Goal: Contribute content: Contribute content

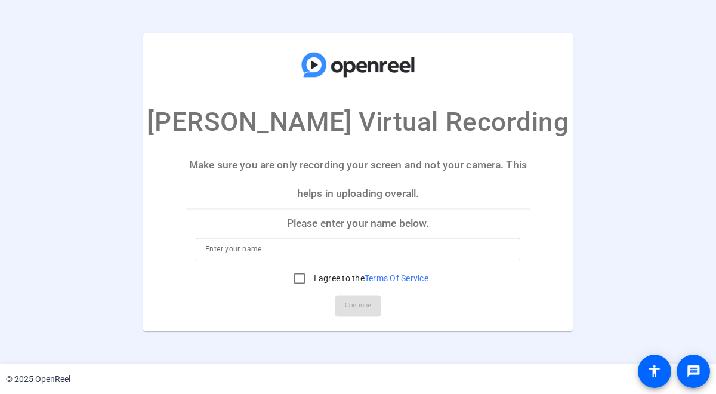
click at [340, 221] on p "Please enter your name below." at bounding box center [358, 223] width 344 height 29
click at [337, 254] on input at bounding box center [358, 249] width 306 height 14
type input "[PERSON_NAME]"
click at [304, 276] on input "I agree to the Terms Of Service" at bounding box center [300, 279] width 24 height 24
checkbox input "true"
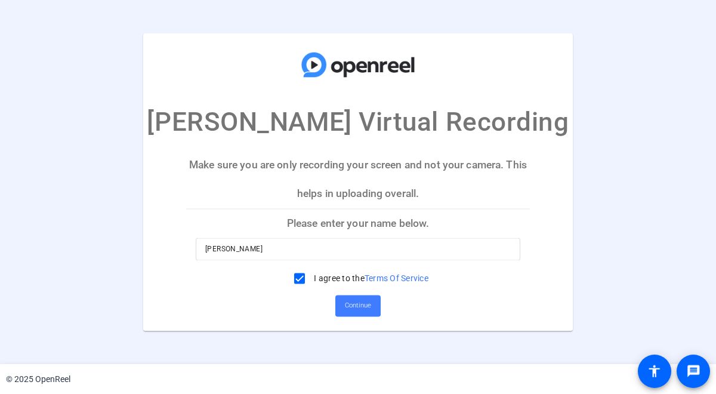
click at [352, 300] on span "Continue" at bounding box center [358, 306] width 26 height 18
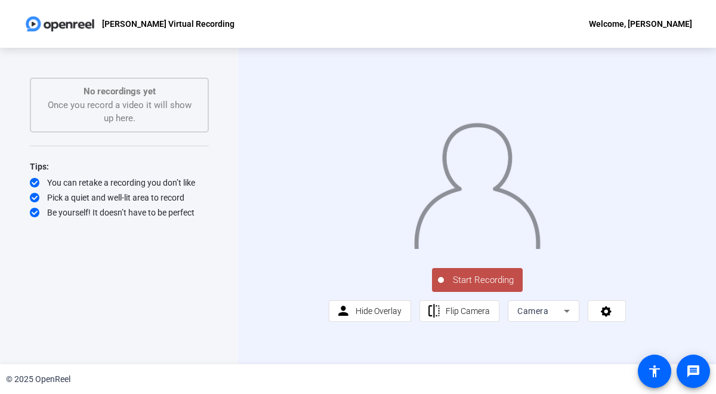
click at [566, 313] on icon at bounding box center [567, 311] width 6 height 3
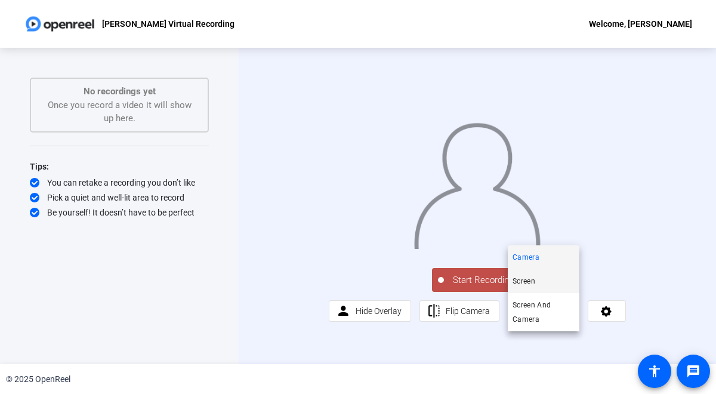
click at [553, 279] on mat-option "Screen" at bounding box center [544, 281] width 72 height 24
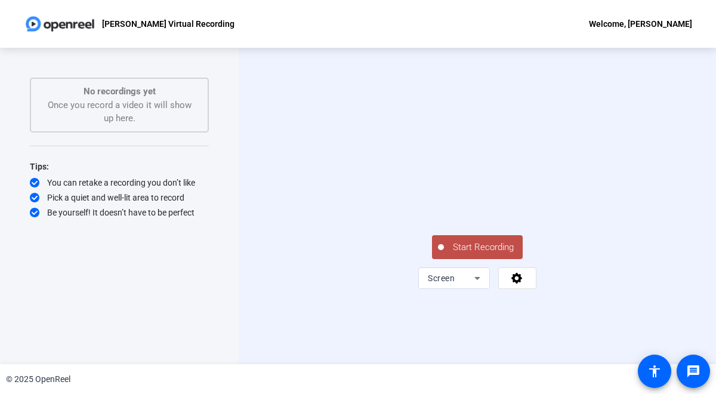
click at [478, 254] on span "Start Recording" at bounding box center [483, 248] width 79 height 14
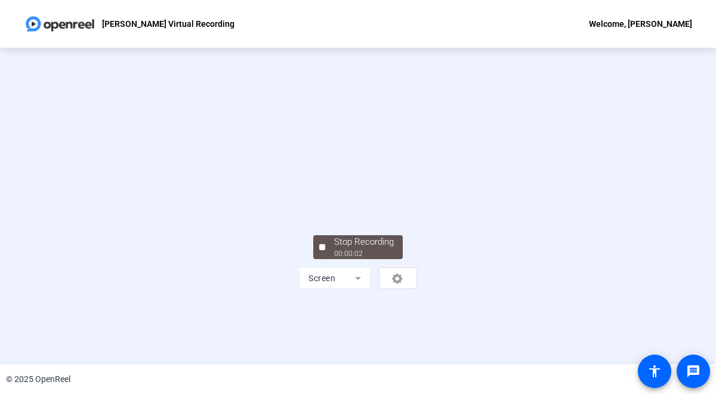
scroll to position [26, 0]
click at [380, 249] on div "Stop Recording" at bounding box center [364, 242] width 60 height 14
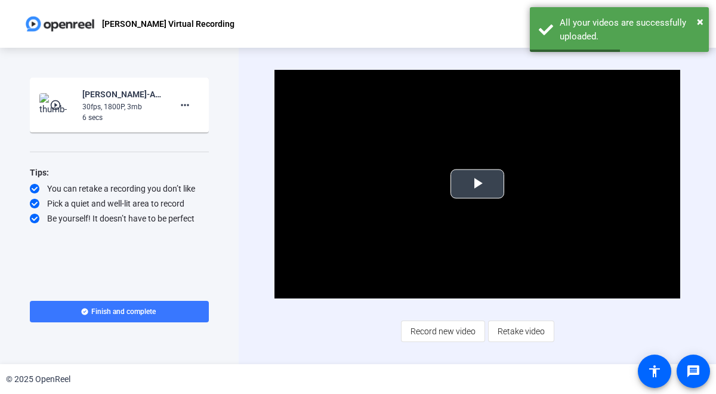
click at [478, 184] on span "Video Player" at bounding box center [478, 184] width 0 height 0
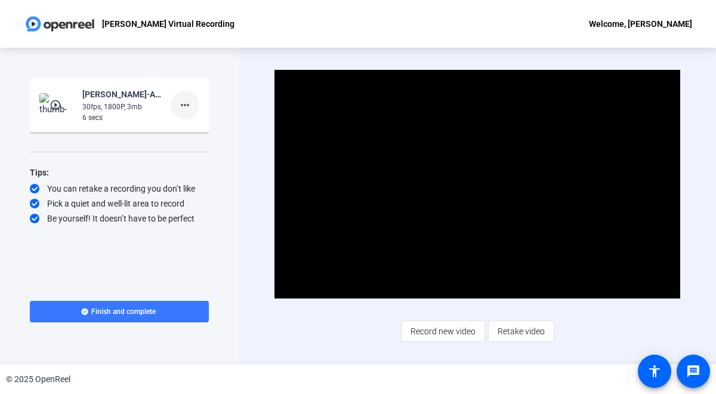
click at [188, 108] on mat-icon "more_horiz" at bounding box center [185, 105] width 14 height 14
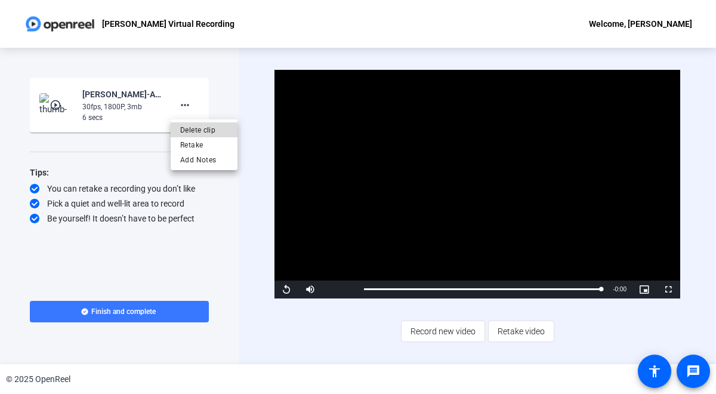
click at [208, 127] on span "Delete clip" at bounding box center [204, 130] width 48 height 14
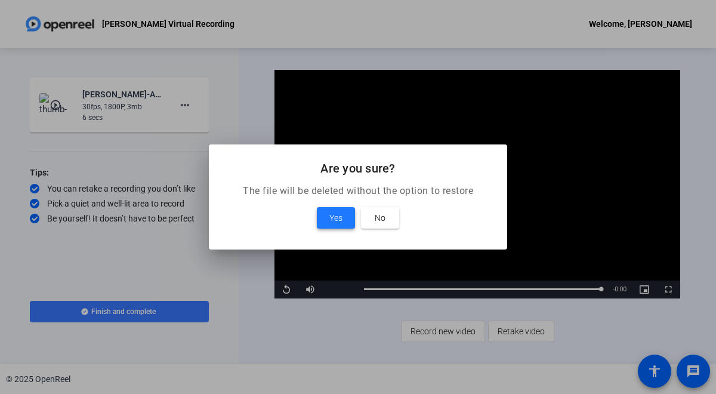
click at [343, 219] on span at bounding box center [336, 218] width 38 height 29
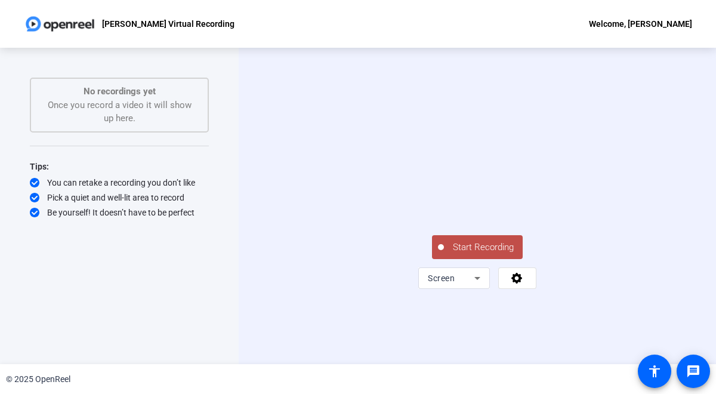
click at [473, 254] on span "Start Recording" at bounding box center [483, 248] width 79 height 14
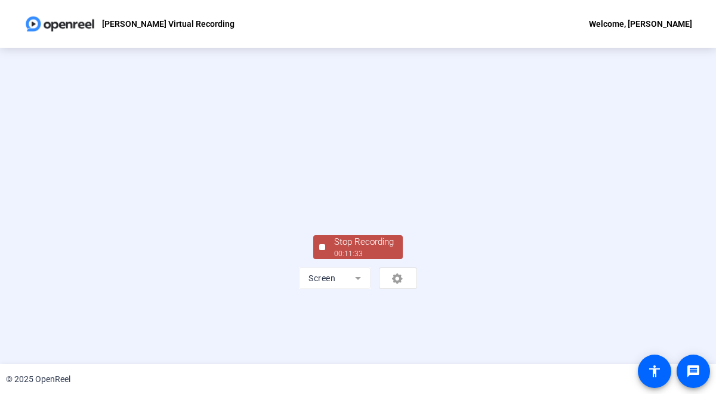
click at [367, 249] on div "Stop Recording" at bounding box center [364, 242] width 60 height 14
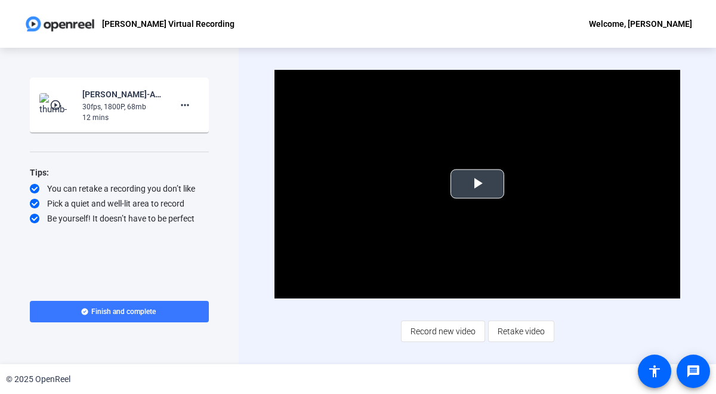
click at [478, 184] on span "Video Player" at bounding box center [478, 184] width 0 height 0
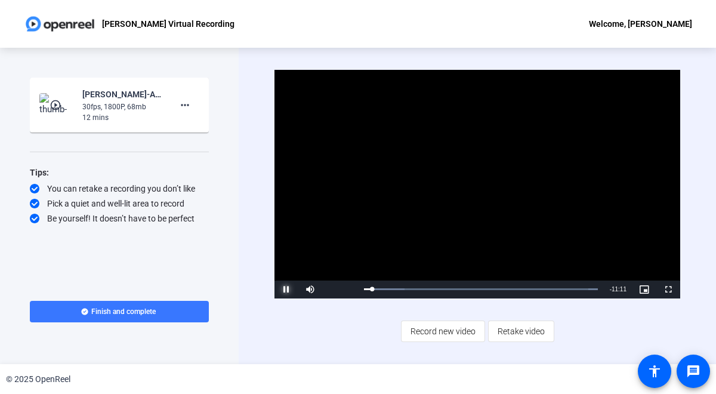
click at [289, 289] on span "Video Player" at bounding box center [287, 289] width 24 height 0
click at [185, 101] on mat-icon "more_horiz" at bounding box center [185, 105] width 14 height 14
click at [200, 154] on span "Add Notes" at bounding box center [204, 160] width 48 height 14
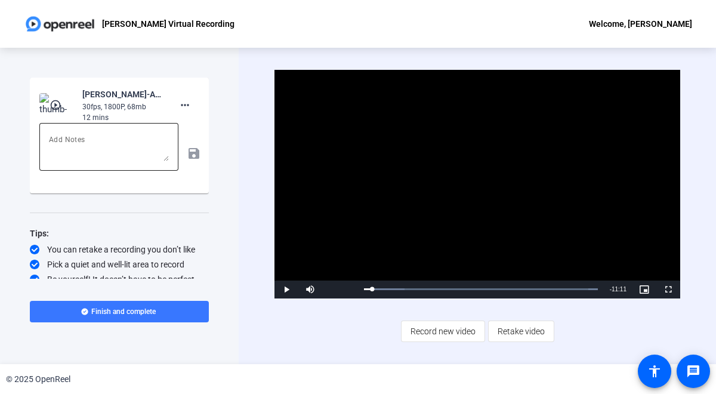
click at [129, 144] on textarea at bounding box center [109, 147] width 120 height 29
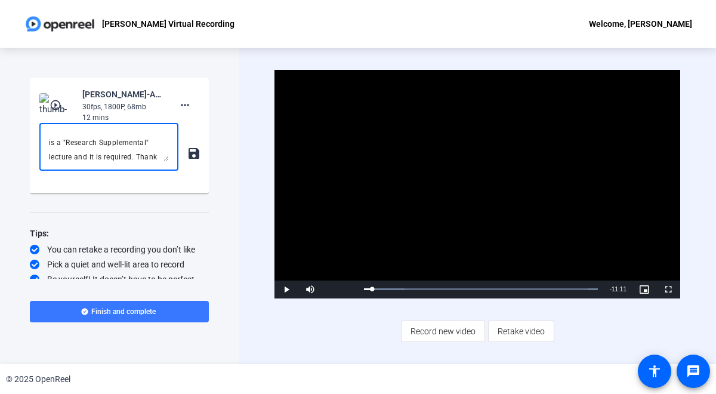
scroll to position [40, 0]
type textarea "Hello team. This is a short video to be categorized under Module Six. It is a "…"
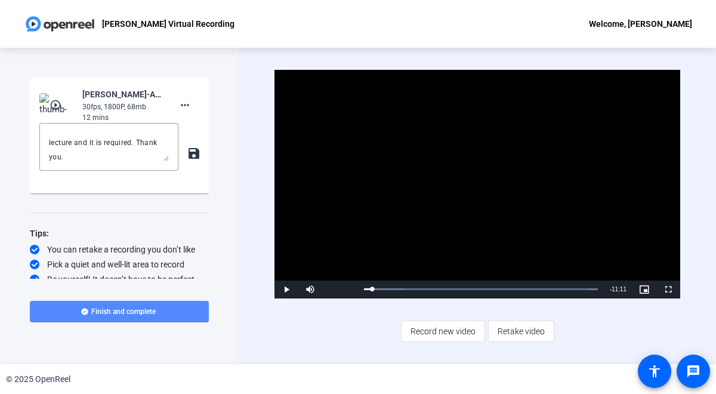
click at [122, 312] on span "Finish and complete" at bounding box center [123, 312] width 64 height 10
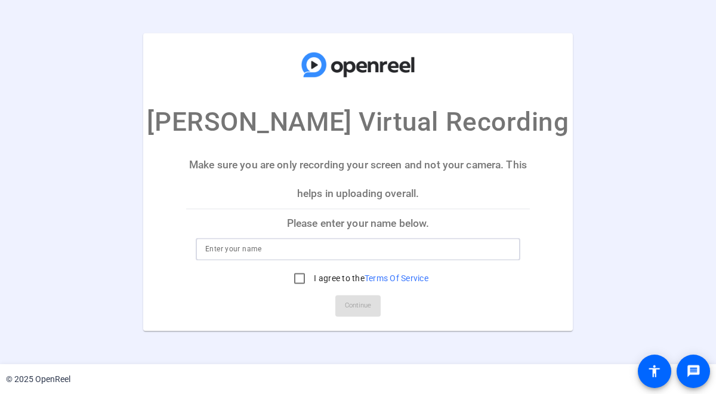
click at [345, 247] on input at bounding box center [358, 249] width 306 height 14
type input "[PERSON_NAME]"
click at [297, 276] on input "I agree to the Terms Of Service" at bounding box center [300, 279] width 24 height 24
checkbox input "true"
click at [357, 304] on span "Continue" at bounding box center [358, 306] width 26 height 18
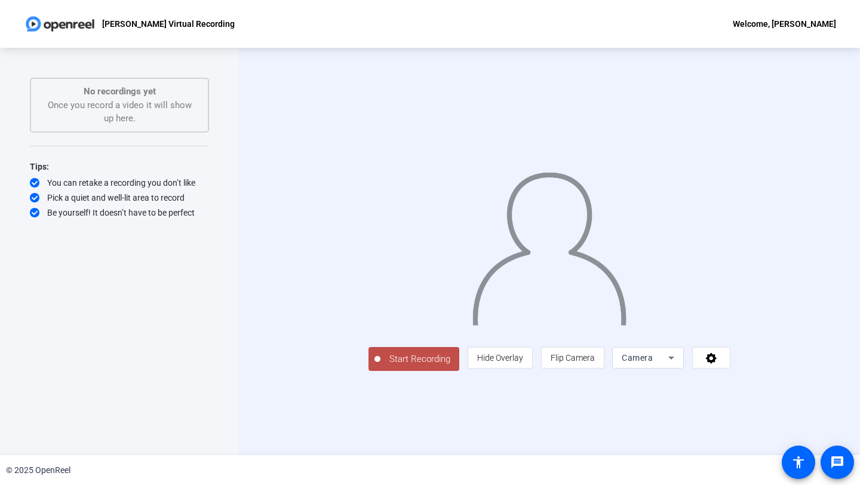
click at [674, 359] on icon at bounding box center [671, 357] width 6 height 3
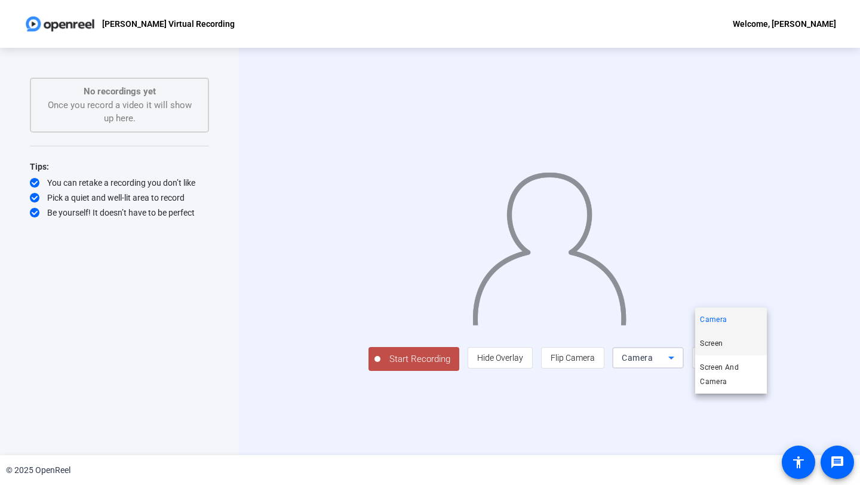
click at [716, 344] on mat-option "Screen" at bounding box center [731, 343] width 72 height 24
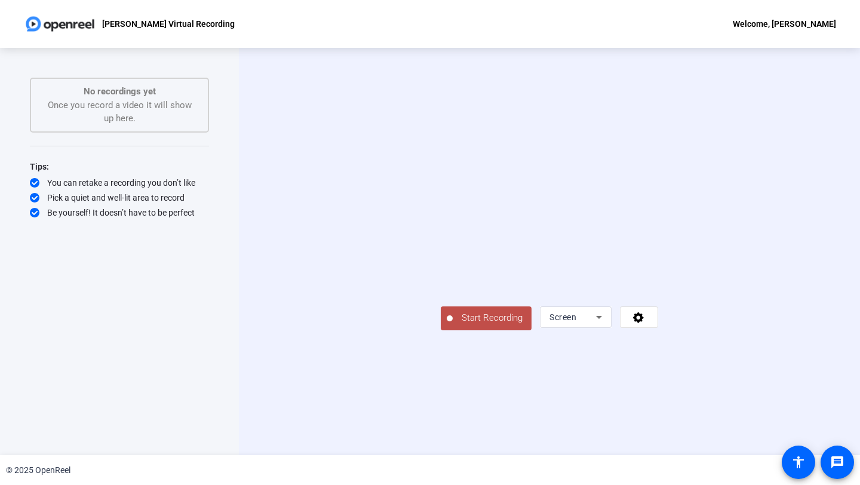
drag, startPoint x: 119, startPoint y: 349, endPoint x: 73, endPoint y: 279, distance: 83.6
click at [117, 340] on div "Start Recording No recordings yet Once you record a video it will show up here.…" at bounding box center [119, 239] width 179 height 322
click at [452, 325] on span "Start Recording" at bounding box center [491, 318] width 79 height 14
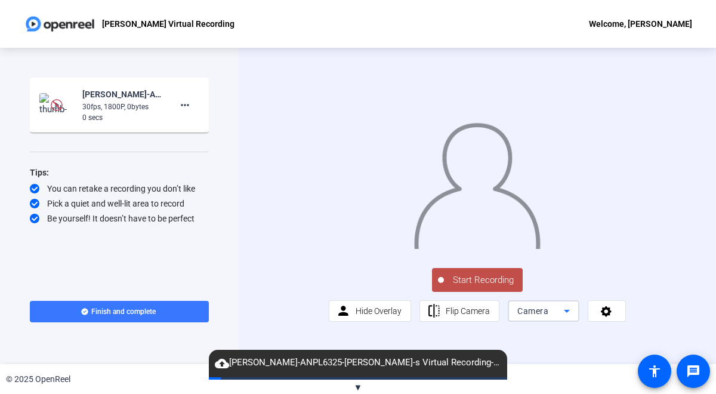
click at [557, 318] on div "Camera" at bounding box center [541, 311] width 47 height 14
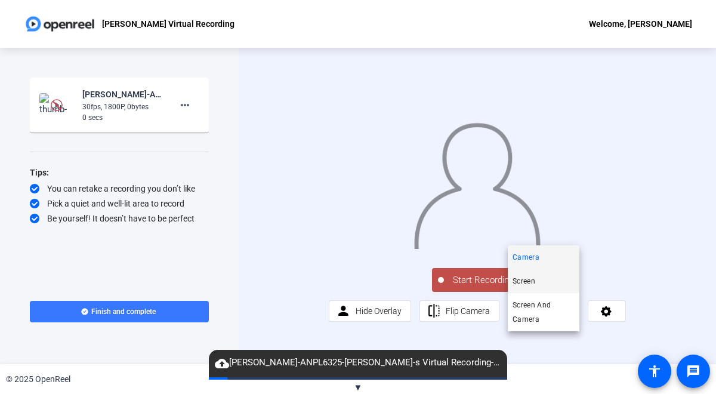
click at [544, 285] on mat-option "Screen" at bounding box center [544, 281] width 72 height 24
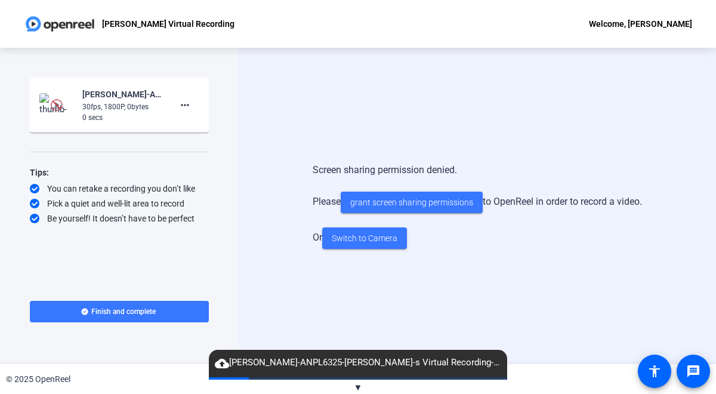
click at [186, 146] on div "Start Recording Kim Lance-ANPL6325-Kim-s Virtual Recording-1757962597133-screen…" at bounding box center [119, 178] width 179 height 201
click at [188, 104] on mat-icon "more_horiz" at bounding box center [185, 105] width 14 height 14
click at [190, 127] on span "Delete clip" at bounding box center [204, 130] width 48 height 14
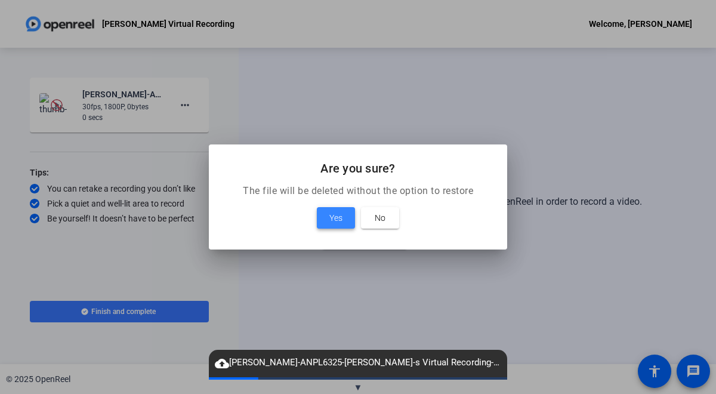
click at [329, 214] on span "Yes" at bounding box center [335, 218] width 13 height 14
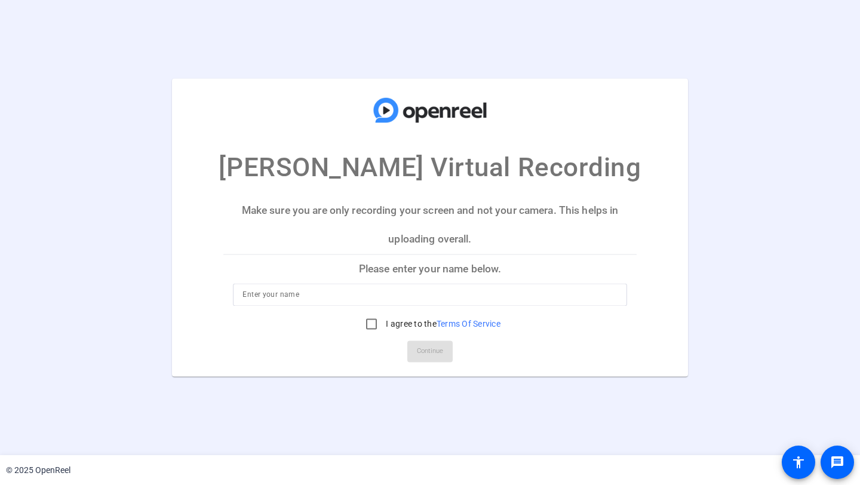
click at [458, 291] on input at bounding box center [429, 295] width 374 height 14
type input "[PERSON_NAME]"
click at [369, 318] on input "I agree to the Terms Of Service" at bounding box center [371, 324] width 24 height 24
checkbox input "true"
click at [430, 347] on span "Continue" at bounding box center [430, 352] width 26 height 18
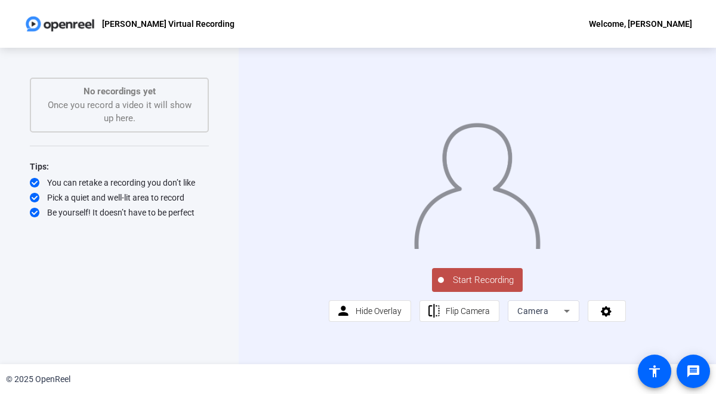
click at [571, 318] on icon at bounding box center [567, 311] width 14 height 14
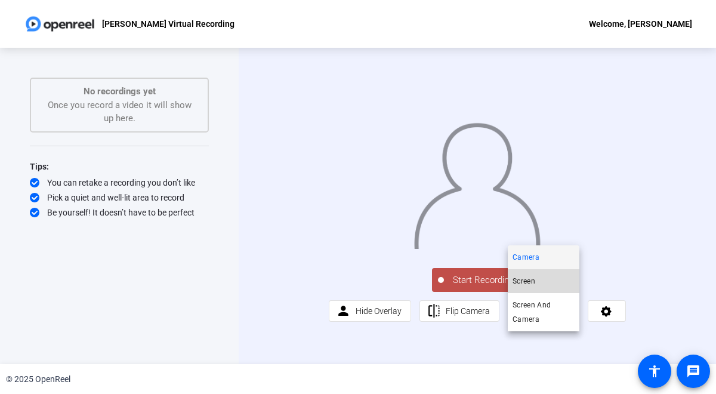
click at [562, 278] on mat-option "Screen" at bounding box center [544, 281] width 72 height 24
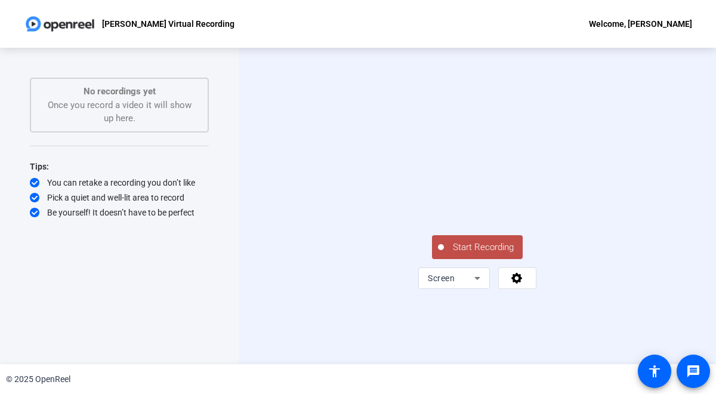
click at [482, 254] on span "Start Recording" at bounding box center [483, 248] width 79 height 14
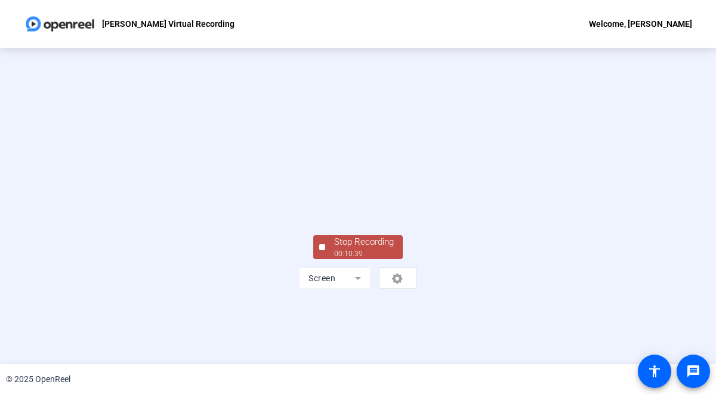
scroll to position [39, 0]
click at [341, 249] on div "Stop Recording" at bounding box center [364, 242] width 60 height 14
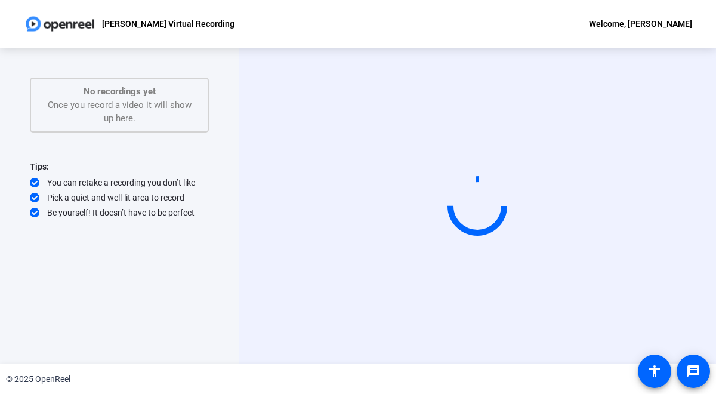
scroll to position [0, 0]
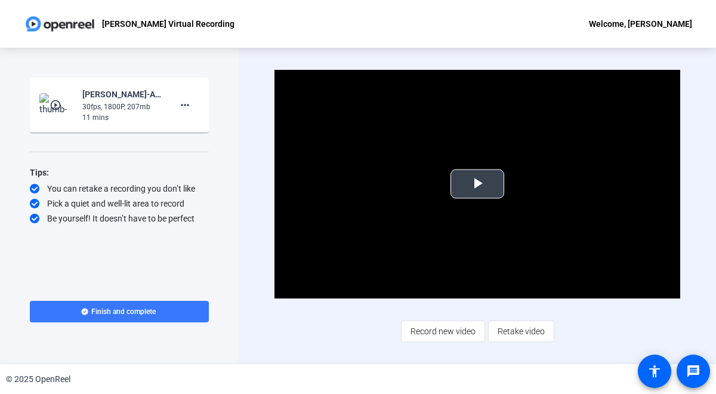
click at [478, 184] on span "Video Player" at bounding box center [478, 184] width 0 height 0
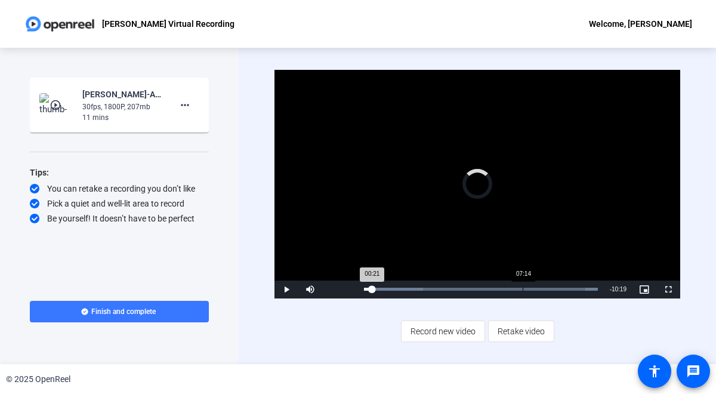
click at [522, 289] on div "Loaded : 100.00% 07:14 00:21" at bounding box center [481, 289] width 234 height 3
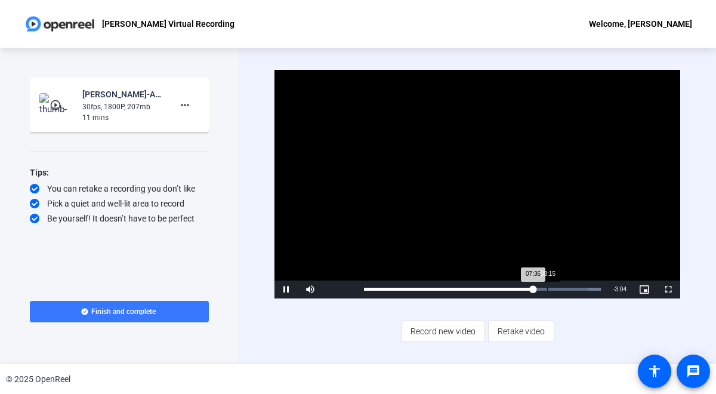
click at [547, 289] on div "08:15" at bounding box center [547, 289] width 1 height 3
click at [543, 288] on div "08:03" at bounding box center [454, 289] width 180 height 3
click at [542, 288] on div "08:02" at bounding box center [453, 289] width 178 height 3
click at [286, 289] on span "Video Player" at bounding box center [287, 289] width 24 height 0
click at [185, 106] on mat-icon "more_horiz" at bounding box center [185, 105] width 14 height 14
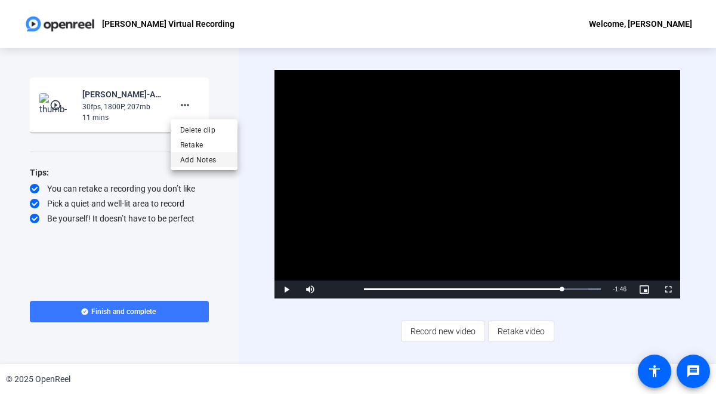
click at [196, 159] on span "Add Notes" at bounding box center [204, 160] width 48 height 14
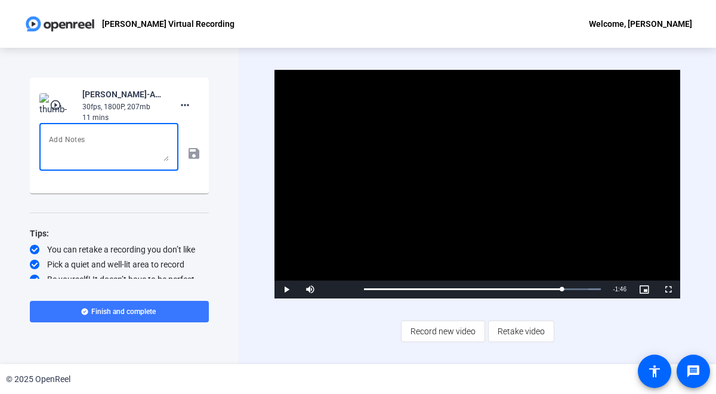
click at [89, 138] on textarea at bounding box center [109, 147] width 120 height 29
type textarea "Hello team. This is the first part of Module Seven Lecture 7. I stopped it midw…"
click at [105, 307] on span "Finish and complete" at bounding box center [123, 312] width 64 height 10
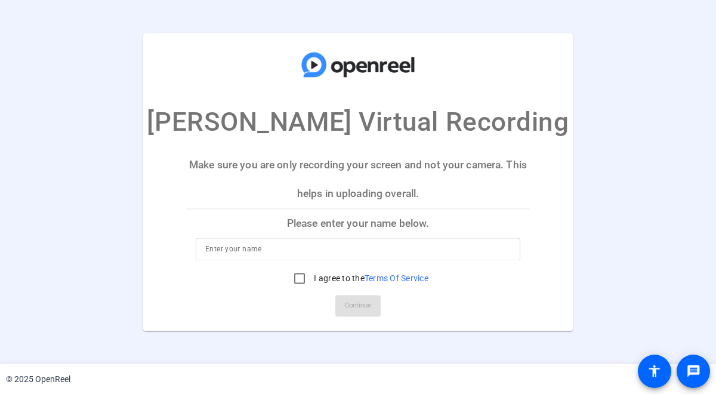
click at [308, 253] on input at bounding box center [358, 249] width 306 height 14
type input "[PERSON_NAME]"
click at [301, 278] on input "I agree to the Terms Of Service" at bounding box center [300, 279] width 24 height 24
checkbox input "true"
click at [349, 311] on span "Continue" at bounding box center [358, 306] width 26 height 18
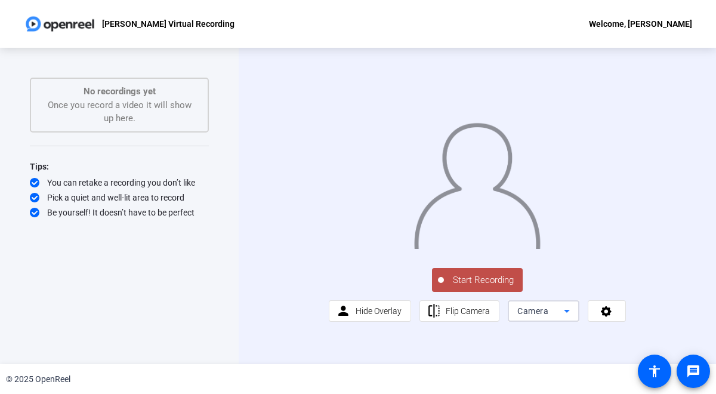
click at [564, 318] on icon at bounding box center [567, 311] width 14 height 14
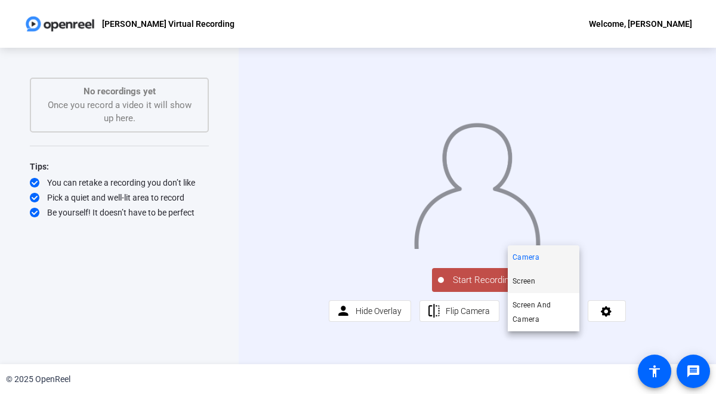
click at [548, 279] on mat-option "Screen" at bounding box center [544, 281] width 72 height 24
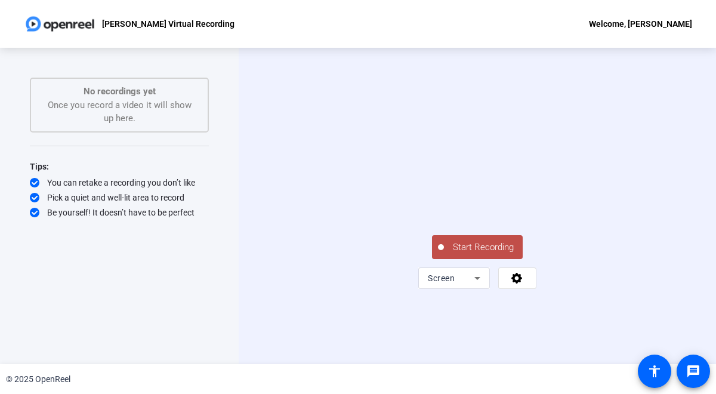
click at [485, 254] on span "Start Recording" at bounding box center [483, 248] width 79 height 14
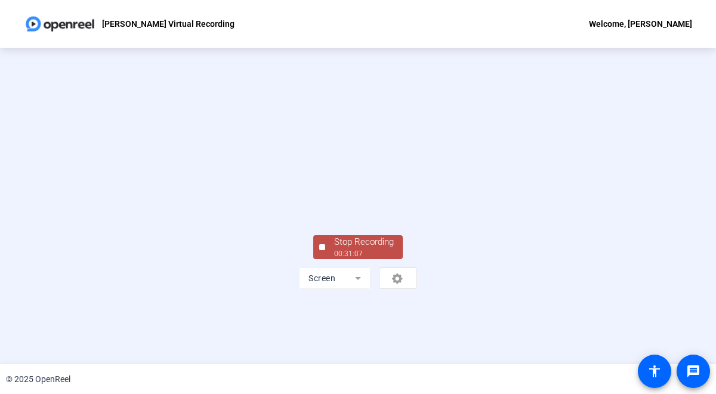
click at [383, 249] on div "Stop Recording" at bounding box center [364, 242] width 60 height 14
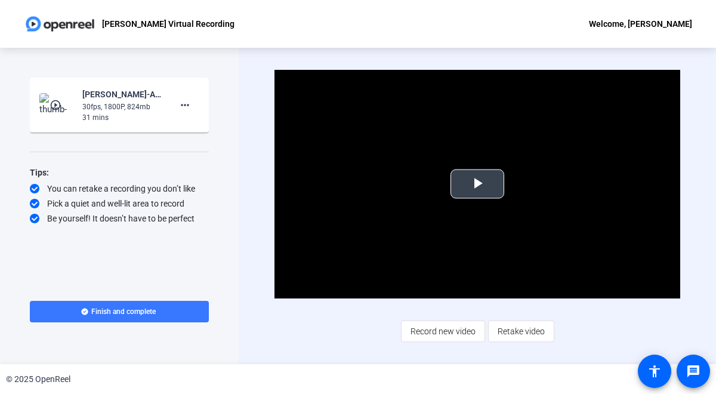
click at [478, 184] on span "Video Player" at bounding box center [478, 184] width 0 height 0
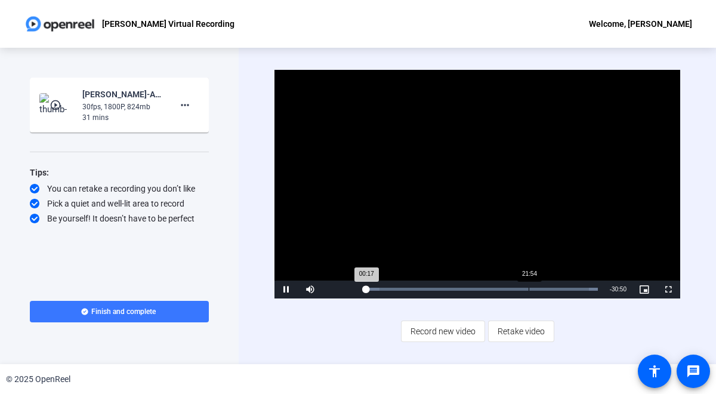
click at [529, 288] on div "Loaded : 100.00% 21:54 00:17" at bounding box center [481, 289] width 234 height 3
click at [284, 289] on span "Video Player" at bounding box center [287, 289] width 24 height 0
click at [287, 289] on span "Video Player" at bounding box center [287, 289] width 24 height 0
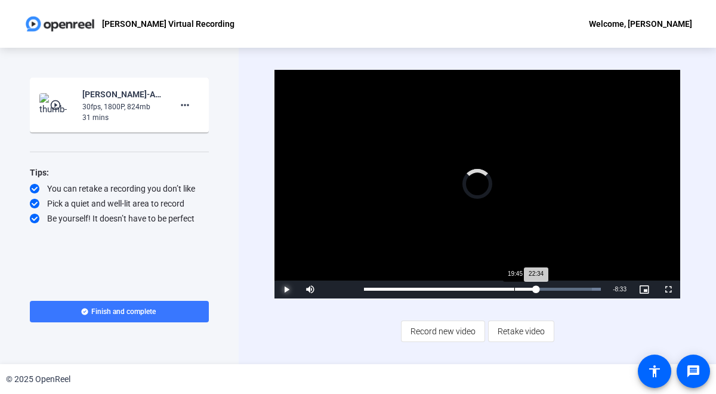
drag, startPoint x: 536, startPoint y: 286, endPoint x: 515, endPoint y: 291, distance: 22.0
click at [515, 291] on div "Loaded : 100.00% 19:45 22:34" at bounding box center [482, 290] width 249 height 18
click at [526, 289] on div "Loaded : 100.00% 21:35 20:25" at bounding box center [481, 289] width 234 height 3
drag, startPoint x: 540, startPoint y: 288, endPoint x: 572, endPoint y: 288, distance: 31.6
click at [572, 288] on div "Loaded : 100.00% 27:21 24:08" at bounding box center [482, 289] width 237 height 3
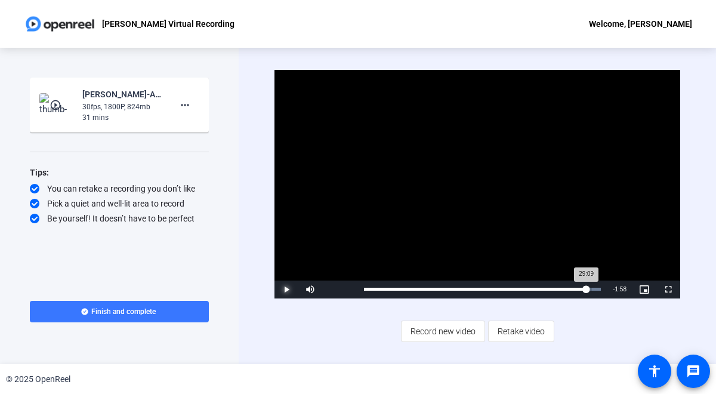
click at [586, 288] on div "Loaded : 100.00% 29:09 29:09" at bounding box center [482, 289] width 237 height 3
click at [576, 288] on div "Loaded : 100.00% 27:49 29:11" at bounding box center [482, 289] width 237 height 3
click at [589, 286] on div "Loaded : 100.00% 29:33 28:16" at bounding box center [482, 290] width 249 height 18
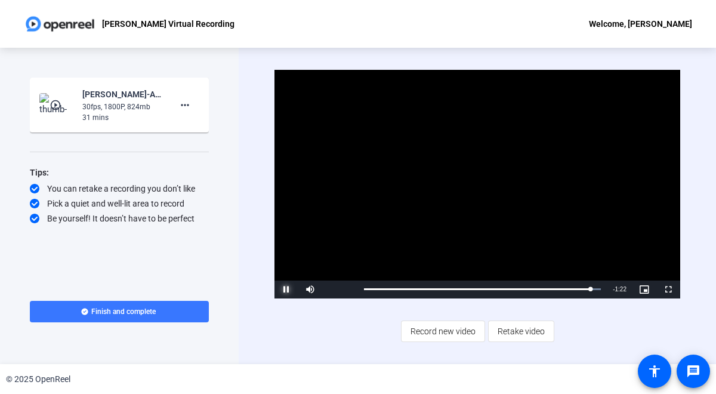
click at [289, 289] on span "Video Player" at bounding box center [287, 289] width 24 height 0
click at [187, 103] on mat-icon "more_horiz" at bounding box center [185, 105] width 14 height 14
click at [197, 158] on span "Add Notes" at bounding box center [204, 160] width 48 height 14
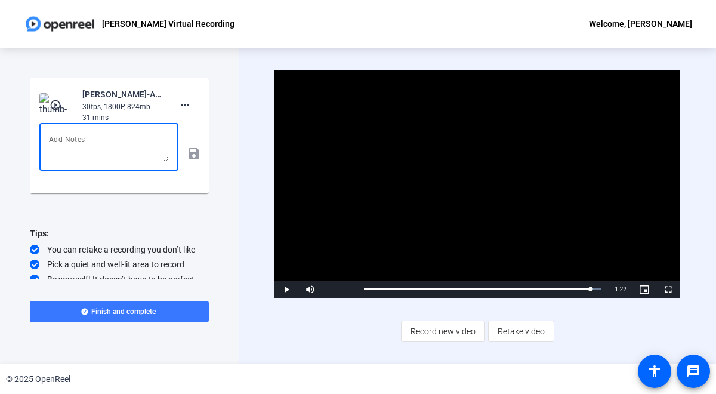
click at [127, 139] on textarea at bounding box center [109, 147] width 120 height 29
paste textarea "[URL][DOMAIN_NAME]"
type textarea "This is the 2nd half of Module Seven Lecture Seven to be added to the earlier u…"
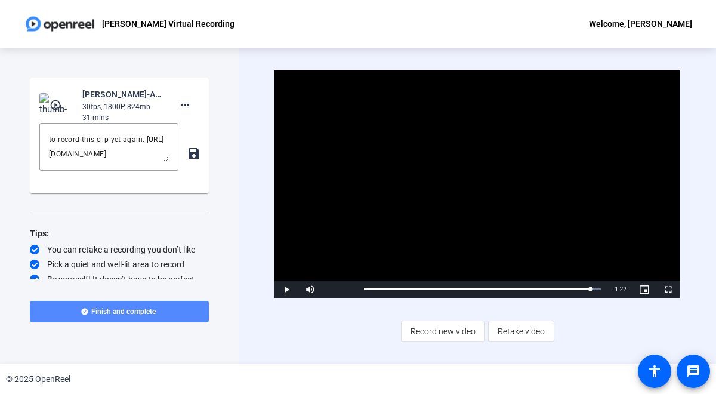
click at [147, 310] on span "Finish and complete" at bounding box center [123, 312] width 64 height 10
